Goal: Task Accomplishment & Management: Complete application form

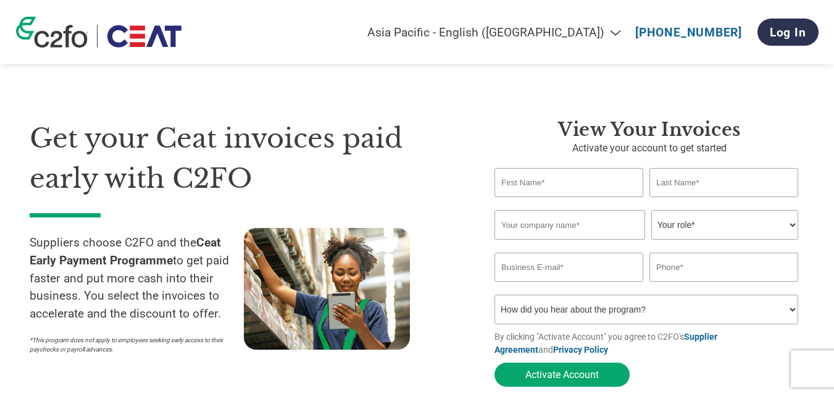
select select "en-IN"
click at [529, 181] on input "text" at bounding box center [568, 182] width 149 height 29
click at [554, 180] on input "JITENDRA" at bounding box center [568, 182] width 149 height 29
type input "JITENDRA SINGH"
type input "DHAKAD"
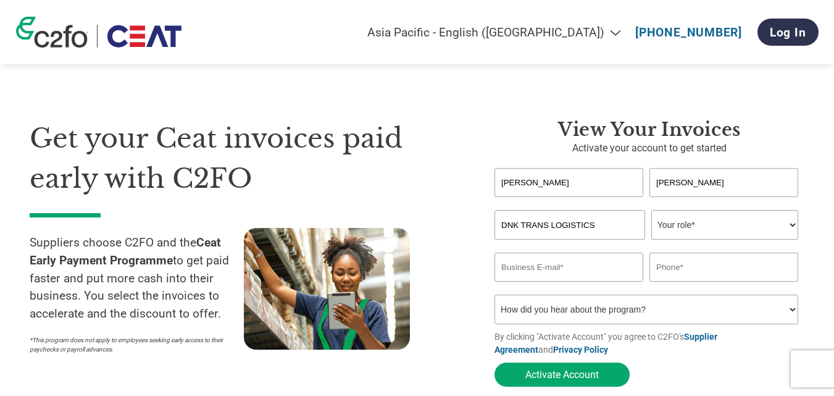
type input "DNK TRANS LOGISTICS"
click at [704, 225] on select "Your role* CFO Controller Credit Manager Finance Director Treasurer CEO Preside…" at bounding box center [724, 225] width 147 height 30
select select "OWNER_FOUNDER"
click at [651, 211] on select "Your role* CFO Controller Credit Manager Finance Director Treasurer CEO Preside…" at bounding box center [724, 225] width 147 height 30
type input "dnktranslogistics@gmail.com"
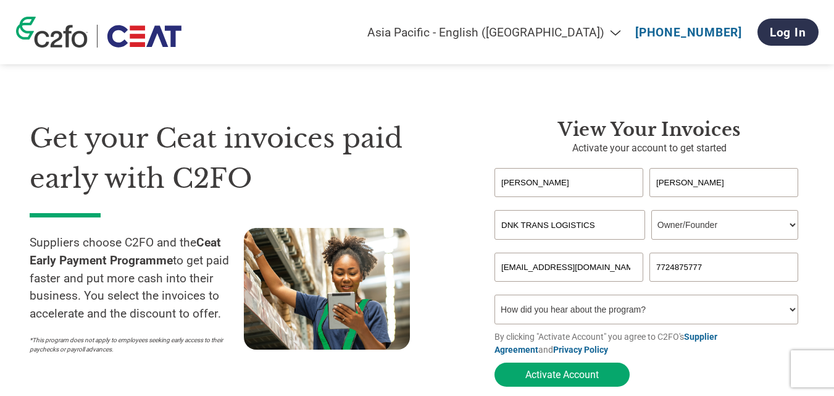
type input "7724875777"
click at [783, 316] on select "How did you hear about the program? Received a letter Email Social Media Online…" at bounding box center [646, 309] width 304 height 30
select select "Email"
click at [494, 298] on select "How did you hear about the program? Received a letter Email Social Media Online…" at bounding box center [646, 309] width 304 height 30
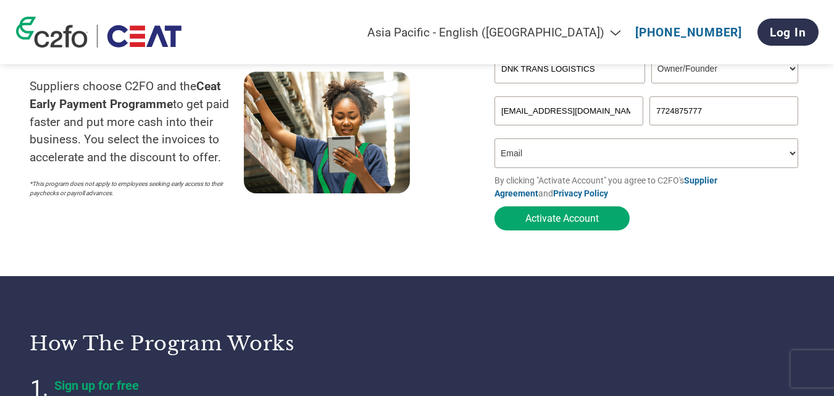
scroll to position [180, 0]
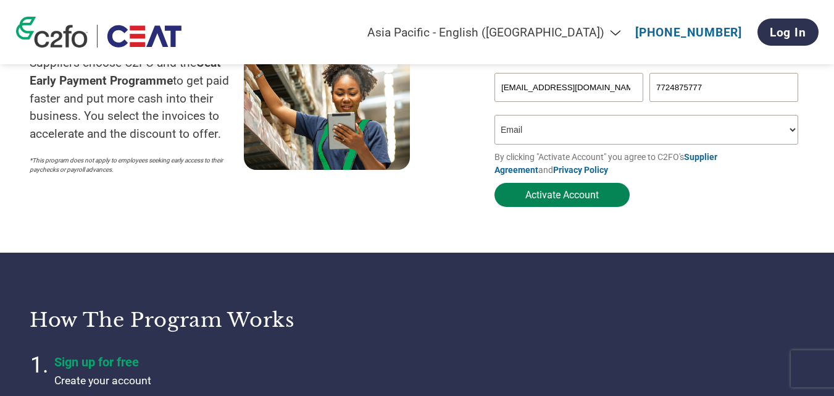
click at [557, 193] on button "Activate Account" at bounding box center [561, 195] width 135 height 24
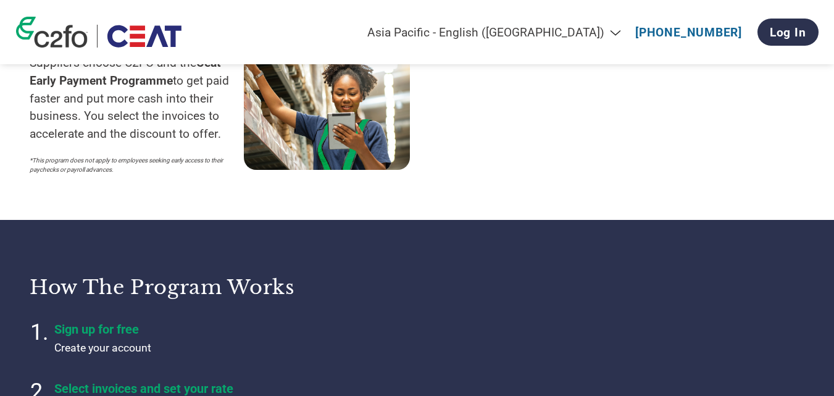
select select "en-IN"
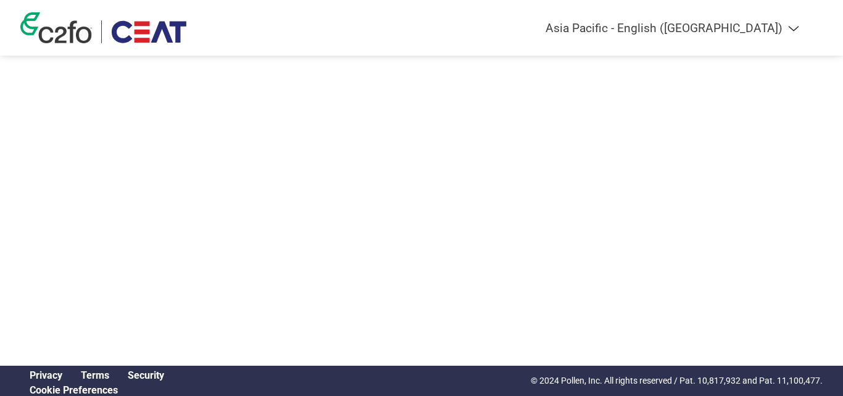
select select "en-IN"
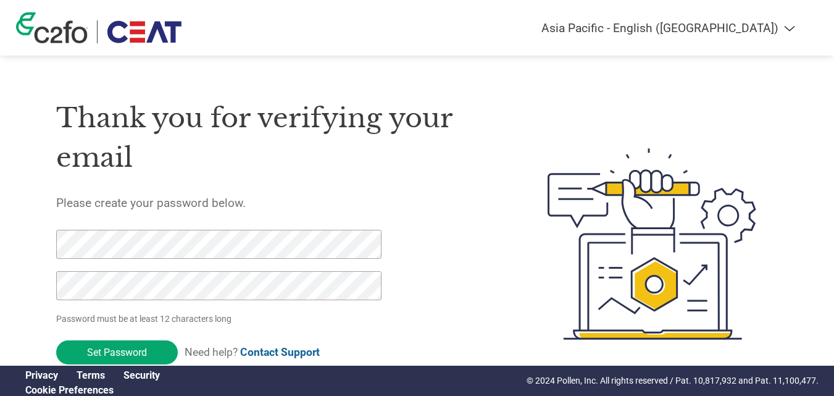
click at [508, 147] on div at bounding box center [633, 243] width 289 height 327
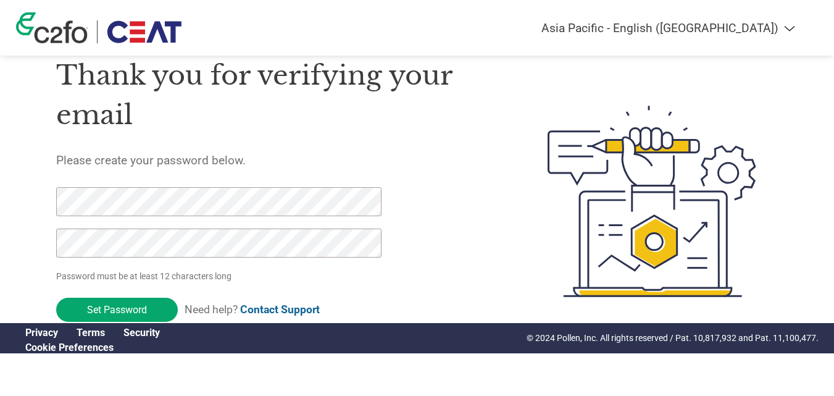
scroll to position [18, 0]
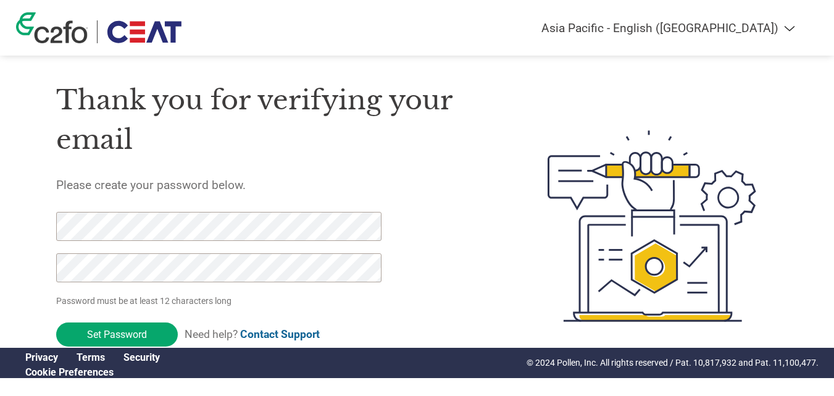
click at [448, 201] on div "Thank you for verifying your email Please create your password below. Password …" at bounding box center [272, 225] width 433 height 327
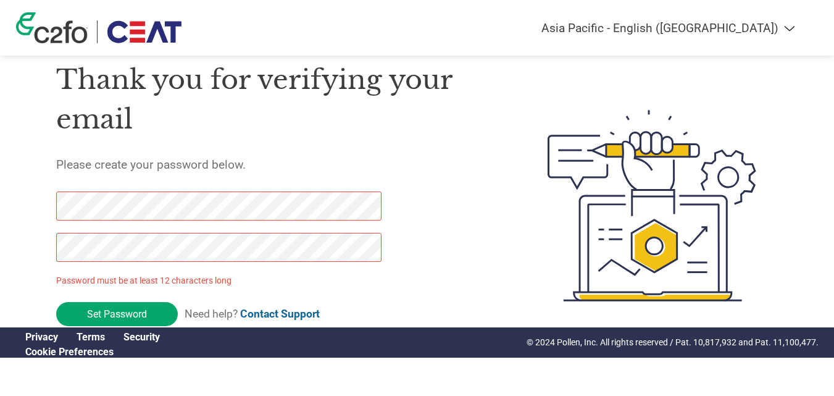
scroll to position [43, 0]
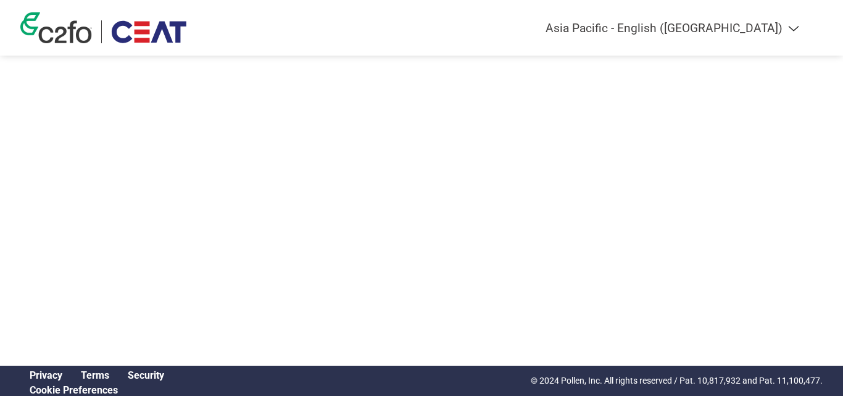
select select "en-IN"
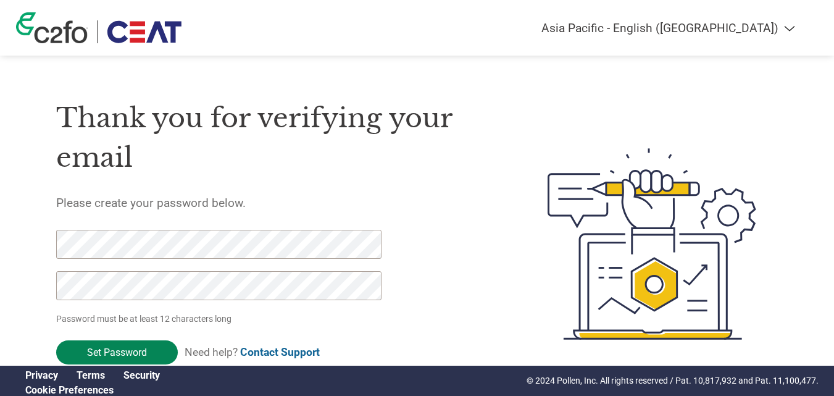
click at [128, 350] on input "Set Password" at bounding box center [117, 352] width 122 height 24
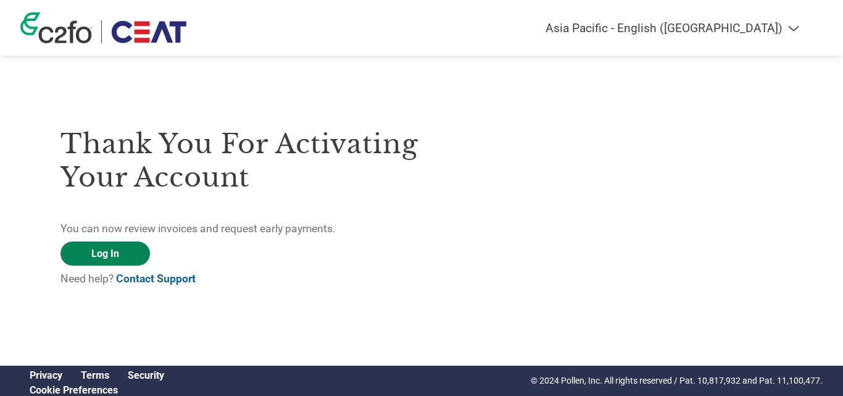
click at [106, 251] on link "Log In" at bounding box center [105, 253] width 90 height 24
